Goal: Task Accomplishment & Management: Manage account settings

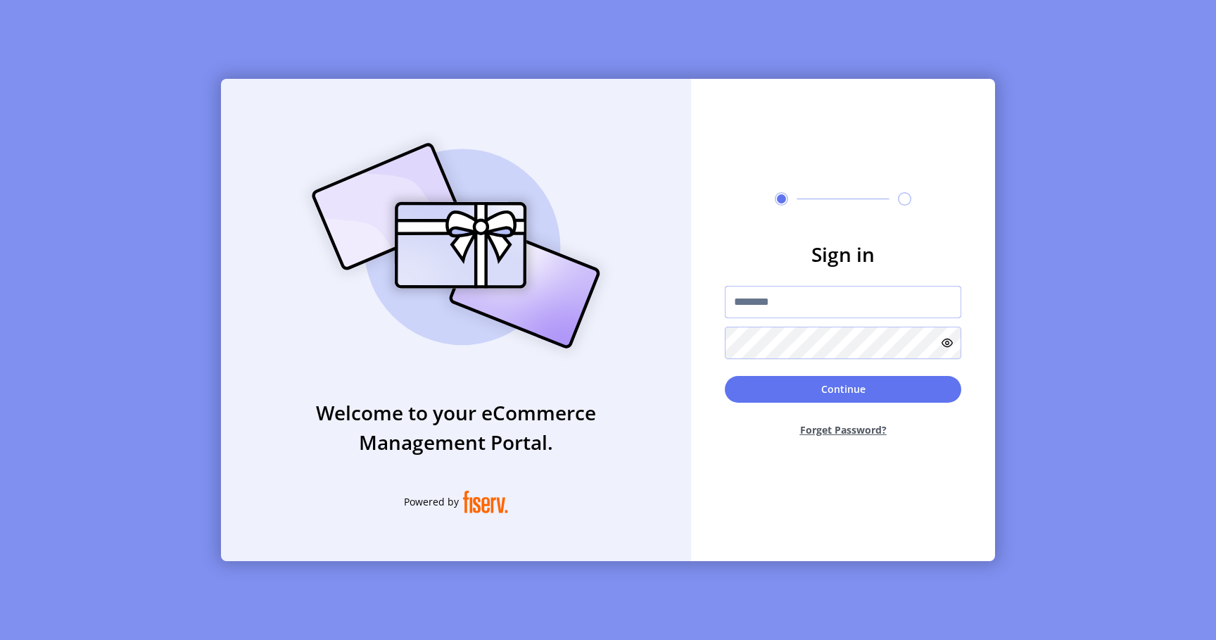
click at [757, 306] on input "text" at bounding box center [843, 302] width 237 height 32
type input "*********"
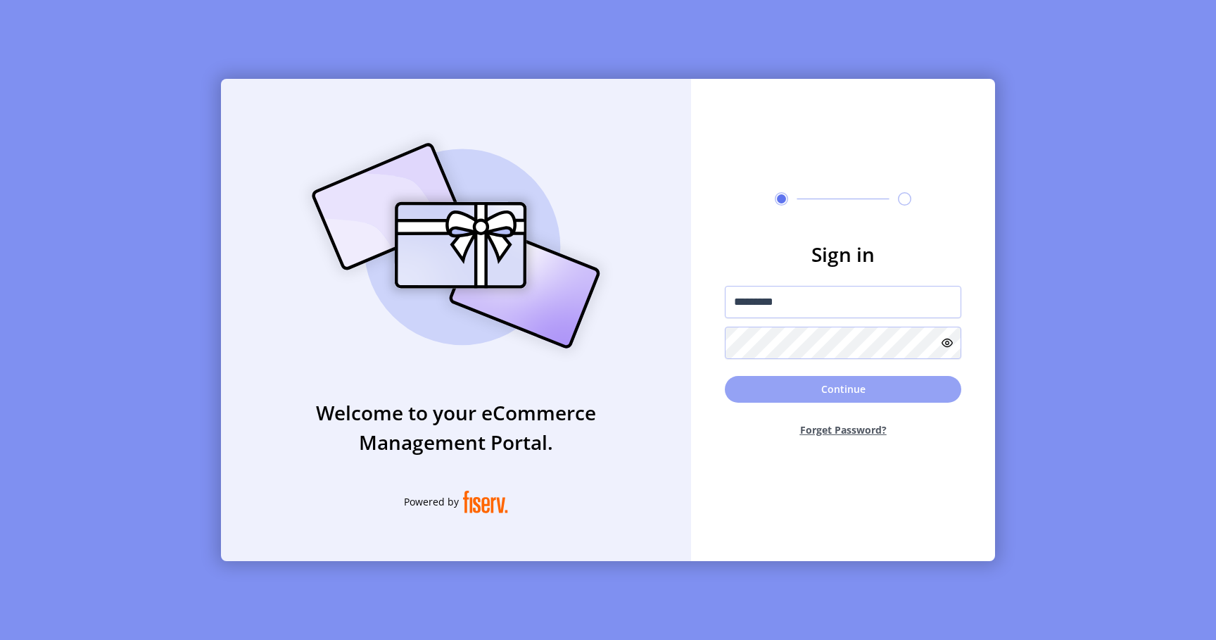
click at [752, 390] on button "Continue" at bounding box center [843, 389] width 237 height 27
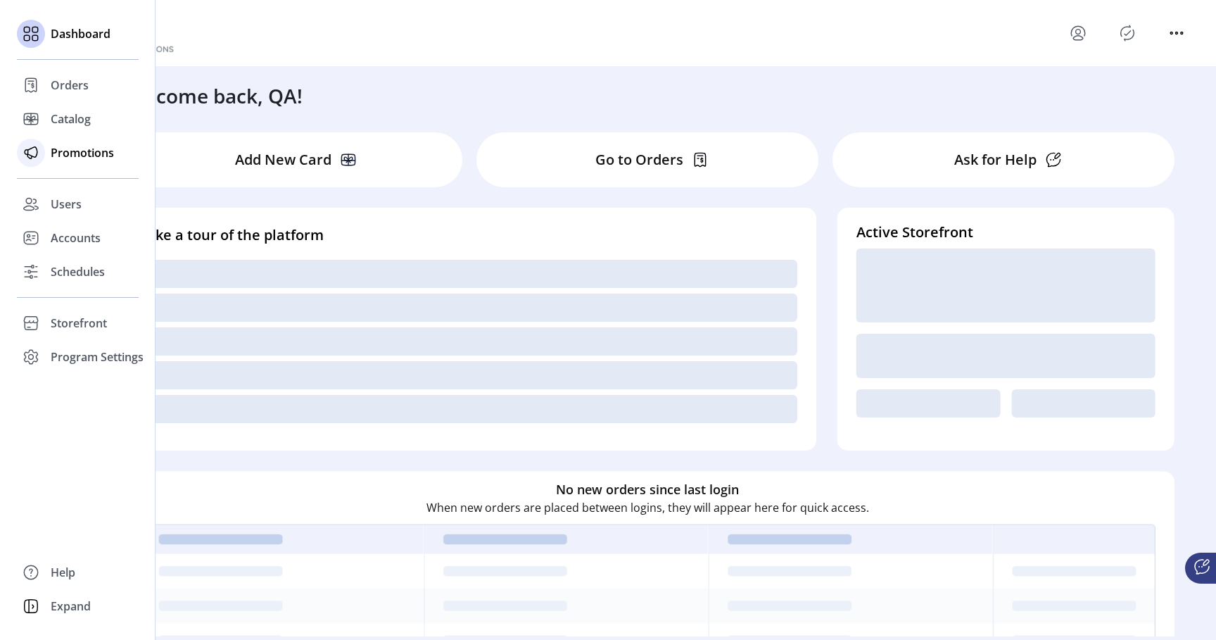
click at [70, 160] on span "Promotions" at bounding box center [82, 152] width 63 height 17
